Goal: Find specific page/section: Find specific page/section

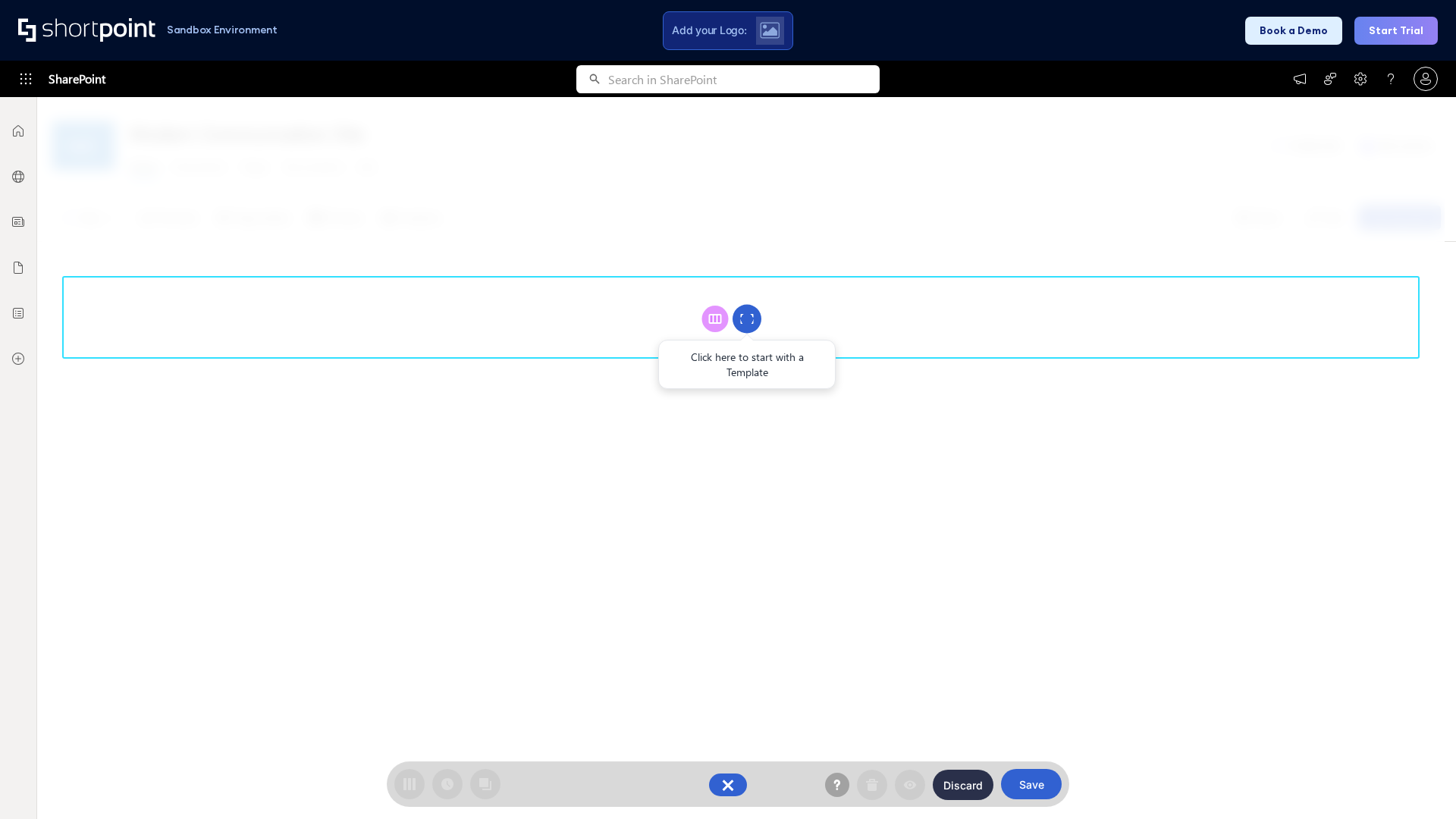
click at [746, 318] on circle at bounding box center [746, 319] width 29 height 29
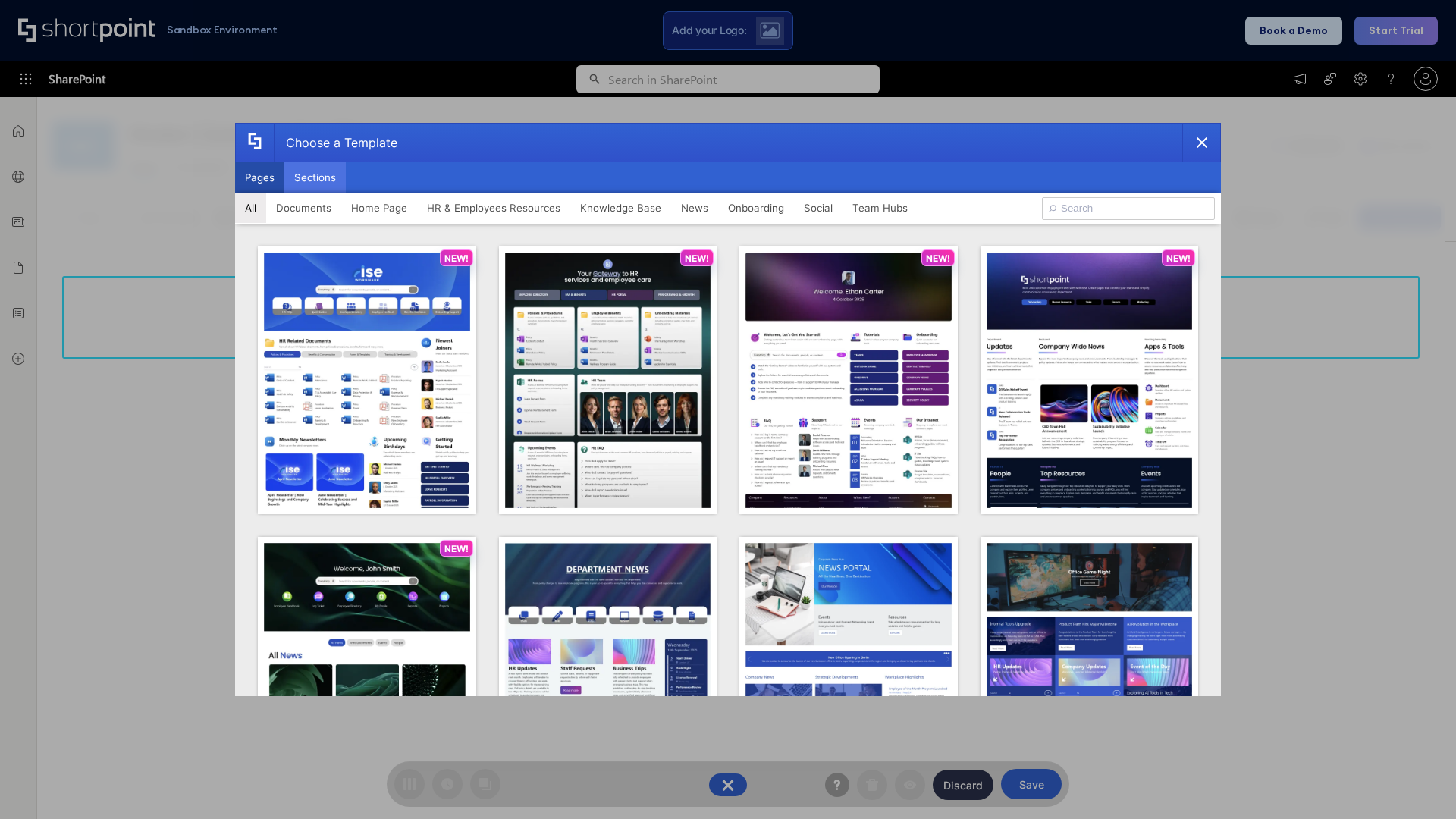
click at [315, 178] on button "Sections" at bounding box center [315, 178] width 61 height 31
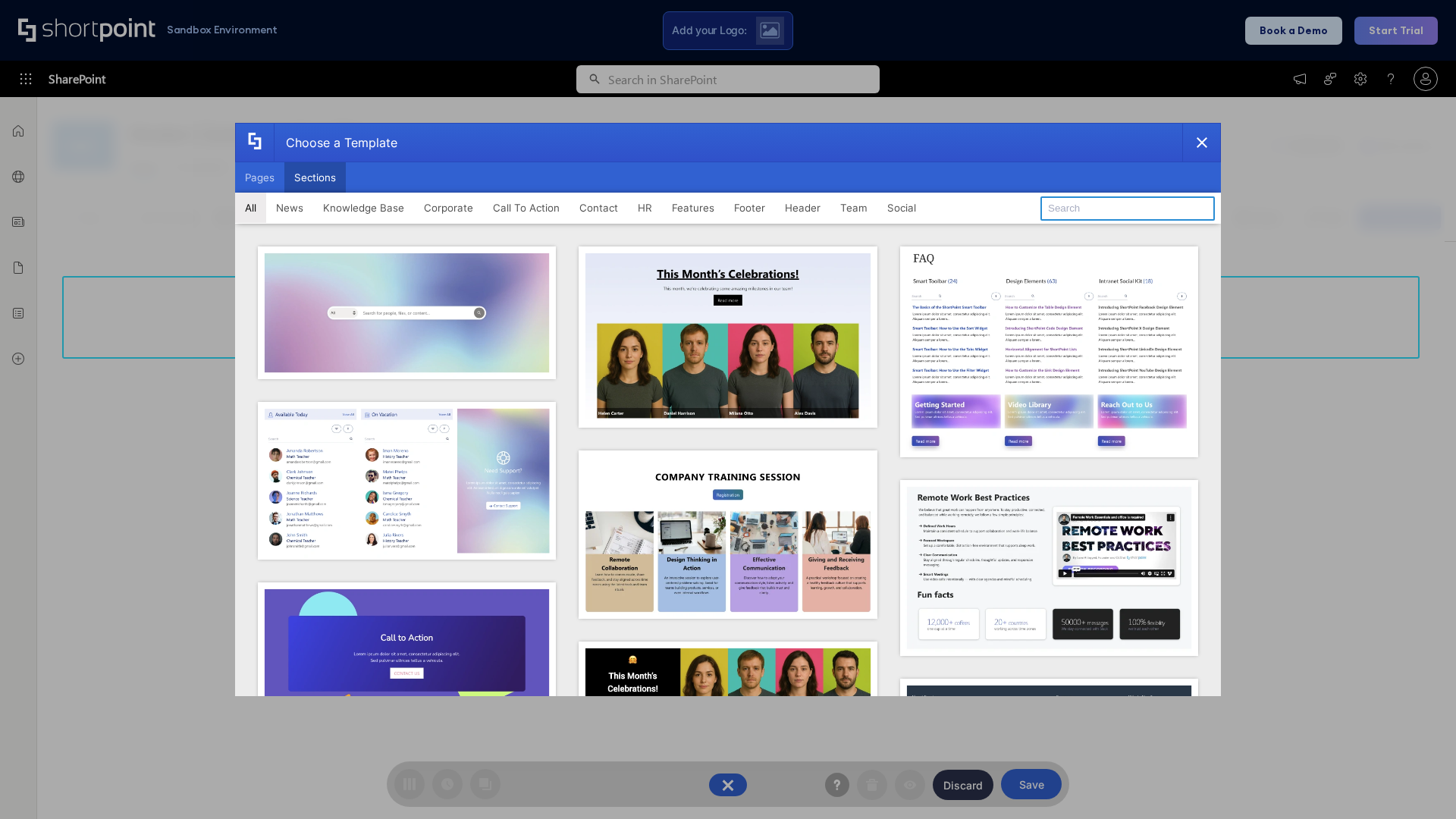
type input "Cards"
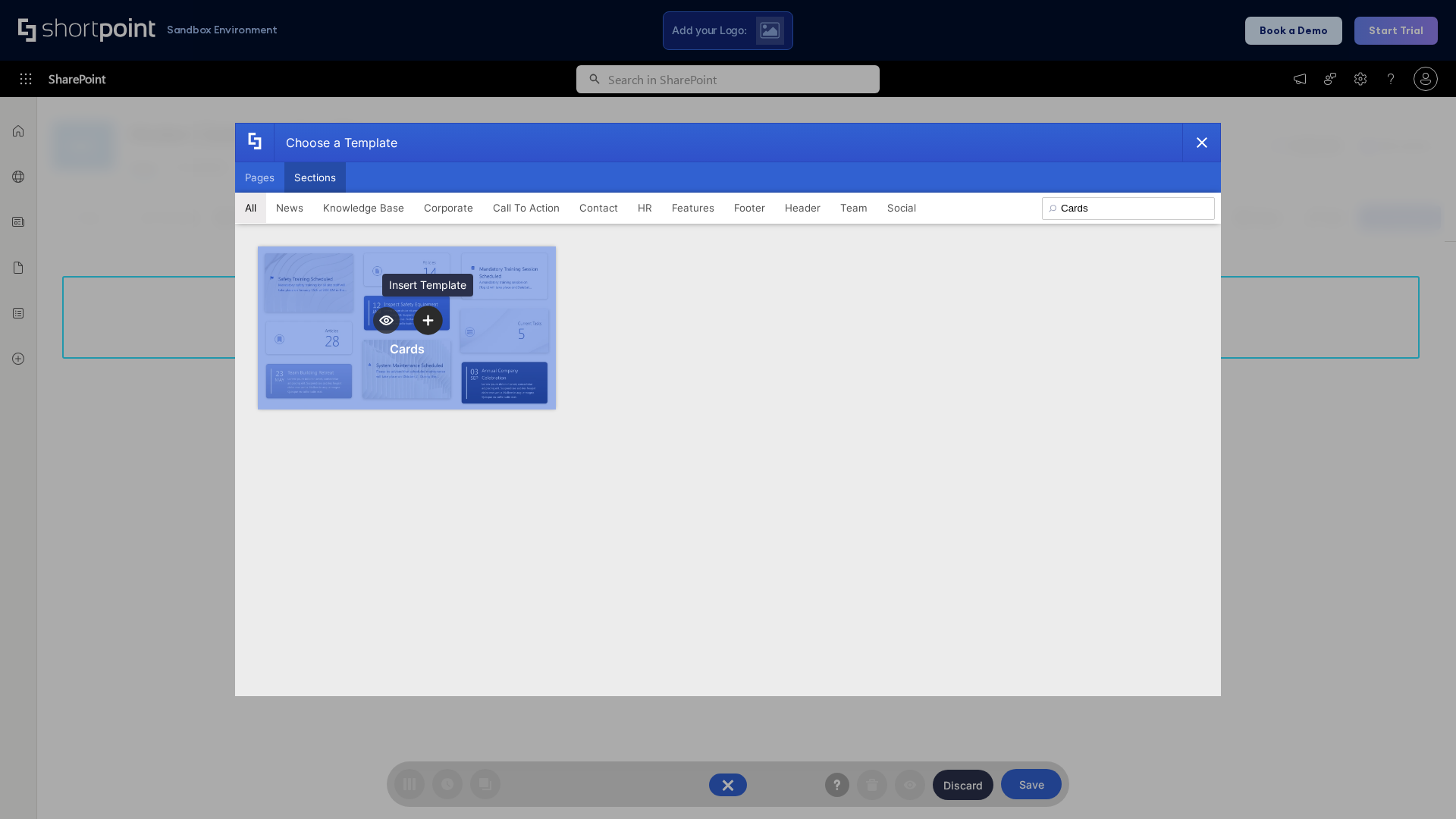
click at [427, 320] on icon "template selector" at bounding box center [427, 320] width 11 height 11
